Goal: Information Seeking & Learning: Check status

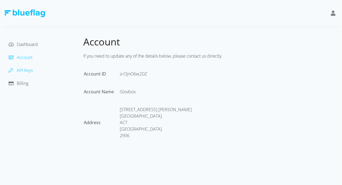
click at [31, 72] on span "API Keys" at bounding box center [25, 70] width 16 height 6
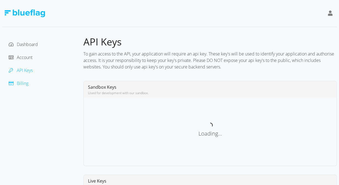
click at [27, 84] on span "Billing" at bounding box center [23, 83] width 12 height 6
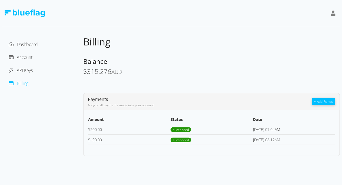
click at [140, 72] on div "$ 315.276 AUD" at bounding box center [211, 72] width 257 height 8
drag, startPoint x: 130, startPoint y: 72, endPoint x: 79, endPoint y: 63, distance: 51.0
click at [79, 58] on div "Dashboard Account API Keys Billing Billing Balance $ 315.276 AUD Payments A log…" at bounding box center [171, 96] width 338 height 120
copy div "API Keys Billing Billing Balance $ 315.276 AUD"
click at [109, 70] on span "315.276" at bounding box center [99, 71] width 24 height 9
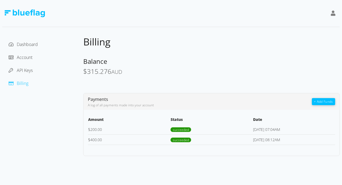
click at [129, 75] on div "$ 315.276 AUD" at bounding box center [211, 72] width 257 height 8
click at [95, 73] on span "315.276" at bounding box center [99, 71] width 24 height 9
copy span "$ 315.276 AUD"
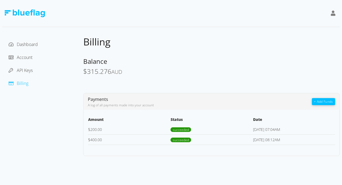
click at [195, 64] on div "Balance" at bounding box center [211, 61] width 257 height 9
drag, startPoint x: 81, startPoint y: 71, endPoint x: 135, endPoint y: 68, distance: 54.1
click at [135, 68] on div "Dashboard Account API Keys Billing Billing Balance $ 313.119 AUD Payments A log…" at bounding box center [171, 96] width 338 height 120
click at [135, 70] on div "$ 313.119 AUD" at bounding box center [211, 72] width 257 height 8
drag, startPoint x: 122, startPoint y: 74, endPoint x: 82, endPoint y: 73, distance: 40.0
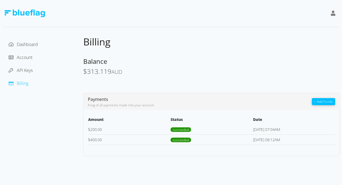
click at [82, 73] on div "Dashboard Account API Keys Billing Billing Balance $ 313.119 AUD Payments A log…" at bounding box center [171, 96] width 338 height 120
click at [85, 72] on span "$" at bounding box center [85, 71] width 4 height 9
drag, startPoint x: 84, startPoint y: 72, endPoint x: 121, endPoint y: 70, distance: 37.1
click at [121, 70] on span "$ 313.119 AUD" at bounding box center [102, 71] width 39 height 9
click at [156, 68] on div "$ 313.119 AUD" at bounding box center [211, 72] width 257 height 8
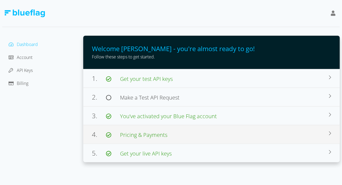
click at [173, 135] on div "4. Pricing & Payments" at bounding box center [210, 135] width 237 height 10
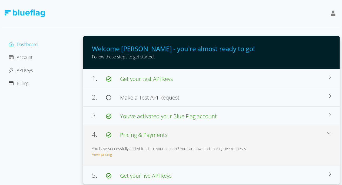
click at [112, 155] on div "View pricing" at bounding box center [211, 154] width 239 height 6
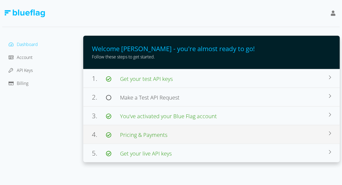
drag, startPoint x: 185, startPoint y: 135, endPoint x: 182, endPoint y: 135, distance: 3.0
click at [185, 135] on div "4. Pricing & Payments" at bounding box center [210, 135] width 237 height 10
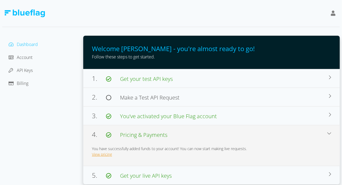
click at [101, 154] on link "View pricing" at bounding box center [102, 154] width 20 height 5
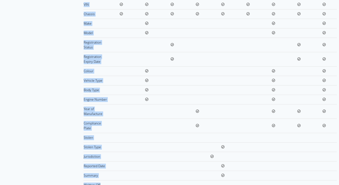
scroll to position [174, 0]
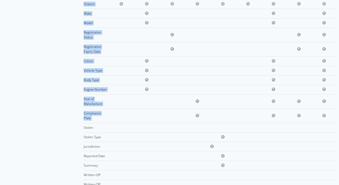
drag, startPoint x: 84, startPoint y: 38, endPoint x: 310, endPoint y: 98, distance: 233.8
click at [312, 102] on div "Pricing Our pricing is pay as you go Lookup Vehicle Details Registration Status…" at bounding box center [209, 61] width 253 height 399
click at [310, 98] on td at bounding box center [298, 101] width 25 height 14
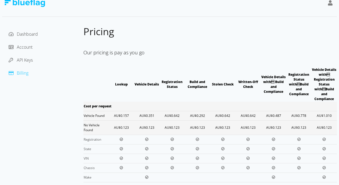
scroll to position [0, 0]
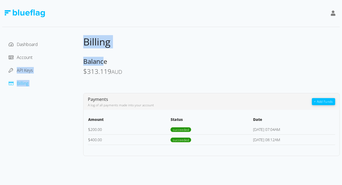
click at [72, 57] on div "Dashboard Account API Keys Billing Billing Balance $ 313.119 AUD Payments A log…" at bounding box center [171, 96] width 338 height 120
click at [89, 65] on span "Balance" at bounding box center [95, 61] width 24 height 9
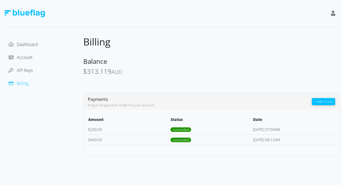
click at [95, 70] on span "313.119" at bounding box center [99, 71] width 24 height 9
click at [139, 81] on div "Billing Balance $ 313.119 AUD Payments A log of all payments made into your acc…" at bounding box center [211, 96] width 257 height 120
drag, startPoint x: 124, startPoint y: 72, endPoint x: 74, endPoint y: 65, distance: 50.2
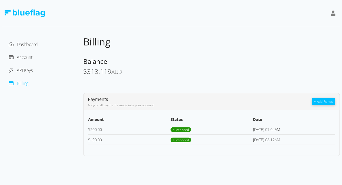
click at [74, 65] on div "Dashboard Account API Keys Billing Billing Balance $ 313.119 AUD Payments A log…" at bounding box center [171, 96] width 338 height 120
click at [125, 81] on div "Billing Balance $ 313.119 AUD Payments A log of all payments made into your acc…" at bounding box center [211, 96] width 257 height 120
click at [28, 58] on span "Account" at bounding box center [25, 57] width 16 height 6
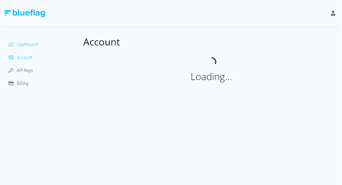
click at [24, 47] on span "Dashboard" at bounding box center [27, 44] width 21 height 6
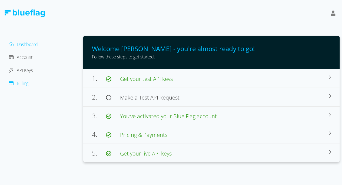
click at [27, 84] on span "Billing" at bounding box center [23, 83] width 12 height 6
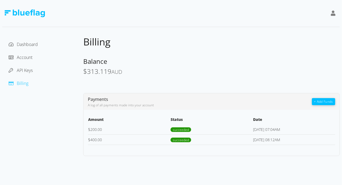
click at [26, 75] on div "Dashboard Account API Keys Billing" at bounding box center [42, 64] width 72 height 48
click at [26, 71] on span "API Keys" at bounding box center [25, 70] width 16 height 6
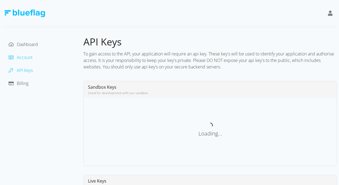
click at [26, 56] on span "Account" at bounding box center [25, 57] width 16 height 6
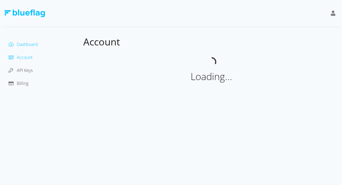
click at [32, 44] on span "Dashboard" at bounding box center [27, 44] width 21 height 6
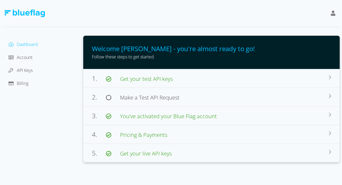
click at [25, 61] on div "Account" at bounding box center [42, 57] width 72 height 9
click at [23, 80] on span "Billing" at bounding box center [23, 83] width 12 height 6
